Goal: Transaction & Acquisition: Download file/media

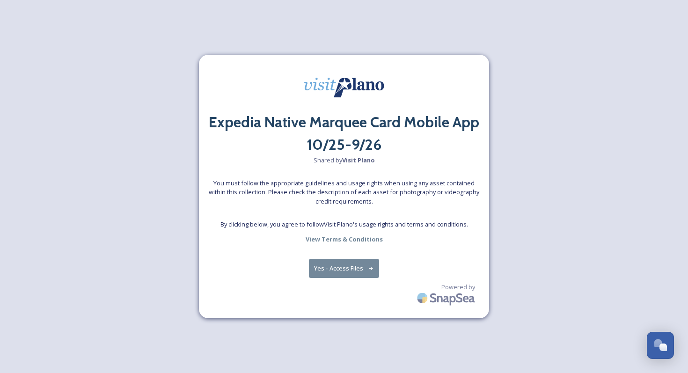
click at [349, 273] on button "Yes - Access Files" at bounding box center [344, 268] width 70 height 19
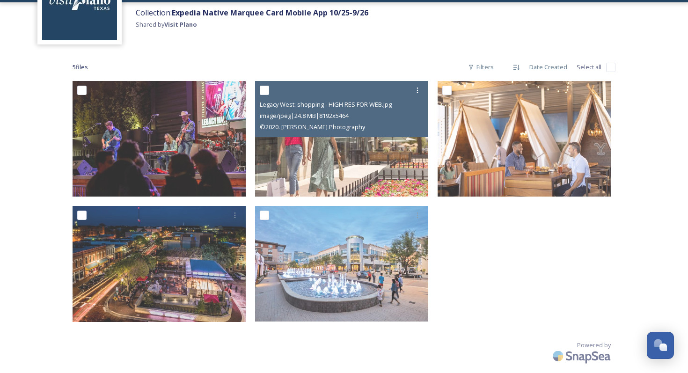
scroll to position [85, 0]
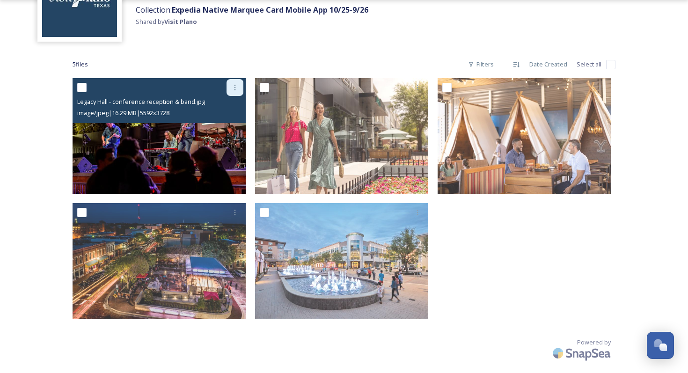
click at [230, 88] on div at bounding box center [234, 87] width 17 height 17
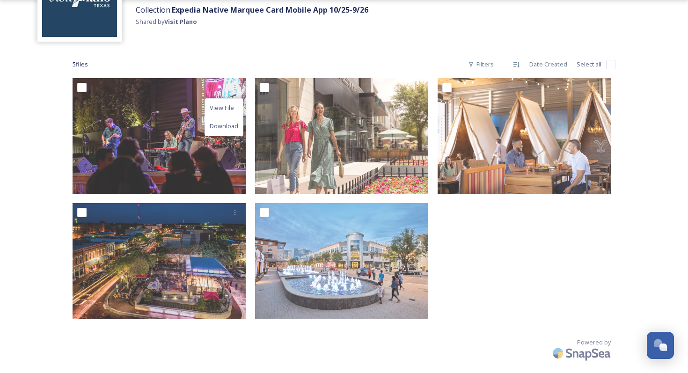
click at [615, 65] on input "checkbox" at bounding box center [610, 64] width 9 height 9
checkbox input "true"
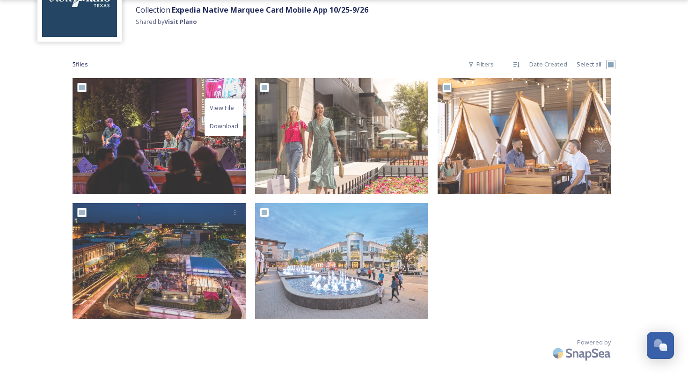
checkbox input "true"
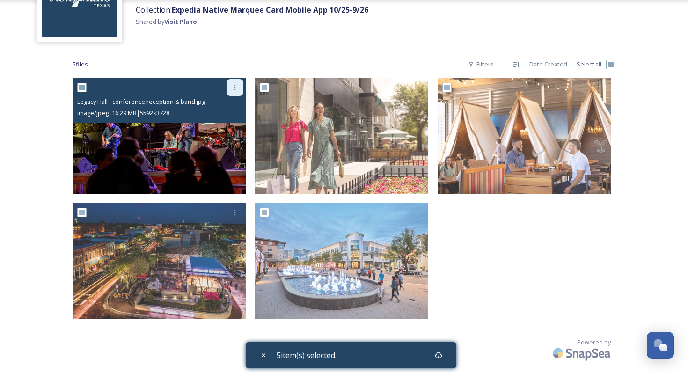
click at [237, 90] on icon at bounding box center [234, 87] width 7 height 7
click at [230, 126] on span "Download" at bounding box center [224, 126] width 29 height 9
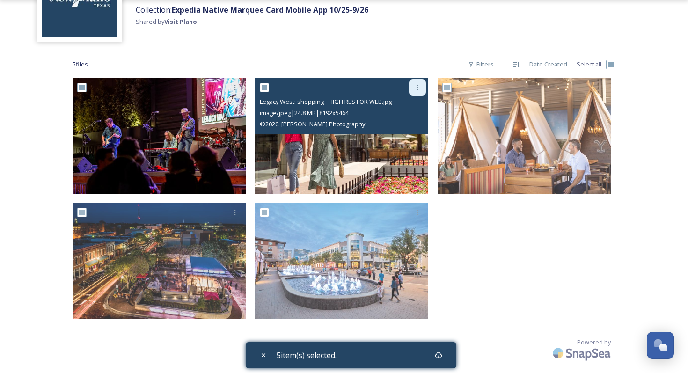
click at [414, 88] on icon at bounding box center [417, 87] width 7 height 7
click at [404, 123] on span "Download" at bounding box center [406, 126] width 29 height 9
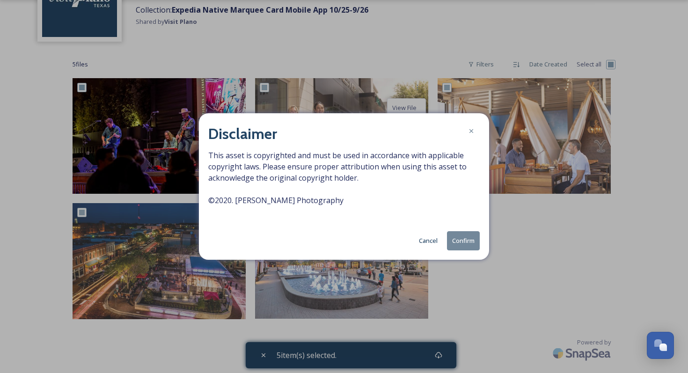
click at [461, 234] on button "Confirm" at bounding box center [463, 240] width 33 height 19
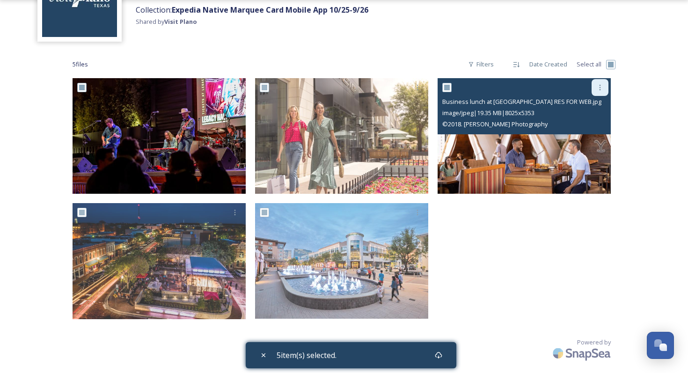
click at [602, 84] on icon at bounding box center [599, 87] width 7 height 7
click at [581, 118] on div "Download" at bounding box center [589, 126] width 38 height 18
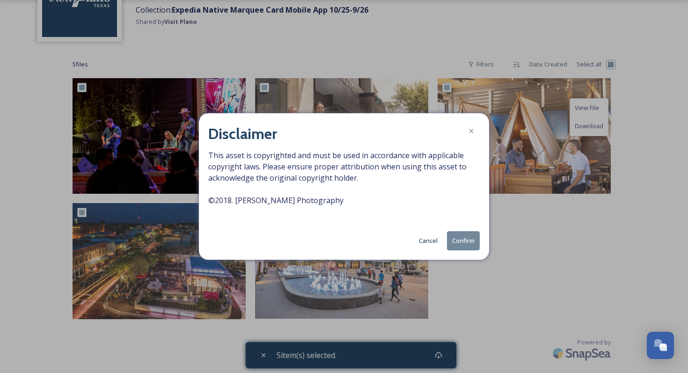
click at [459, 238] on button "Confirm" at bounding box center [463, 240] width 33 height 19
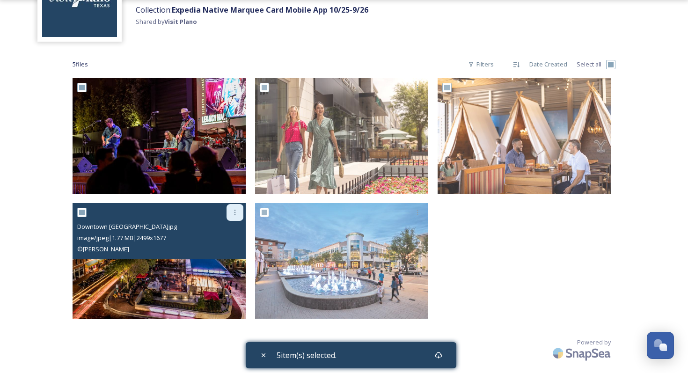
click at [231, 210] on div at bounding box center [234, 212] width 17 height 17
click at [222, 249] on span "Download" at bounding box center [224, 251] width 29 height 9
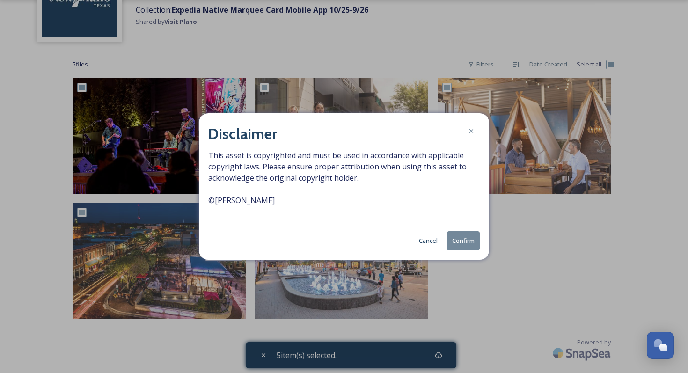
click at [461, 237] on button "Confirm" at bounding box center [463, 240] width 33 height 19
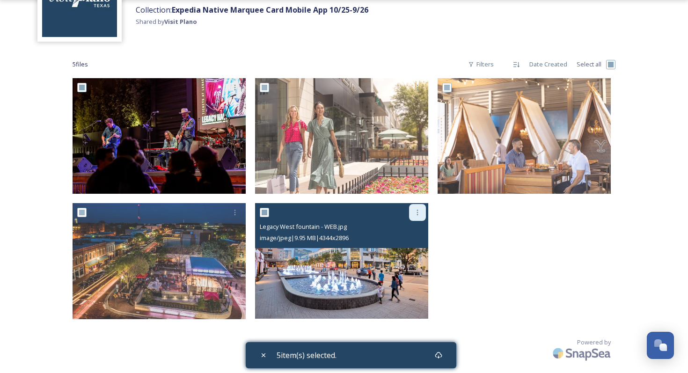
click at [418, 206] on div at bounding box center [417, 212] width 17 height 17
click at [411, 250] on span "Download" at bounding box center [406, 251] width 29 height 9
